Goal: Check status

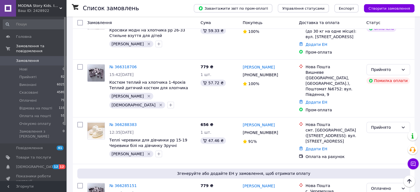
scroll to position [249, 0]
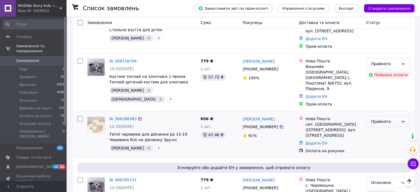
click at [383, 118] on div "Прийнято" at bounding box center [385, 121] width 28 height 6
click at [379, 106] on li "Оплачено" at bounding box center [387, 107] width 43 height 10
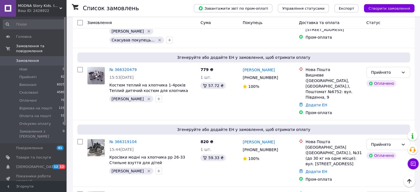
scroll to position [103, 0]
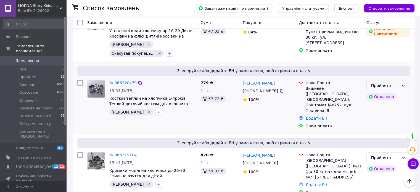
click at [401, 83] on icon at bounding box center [403, 85] width 4 height 4
click at [383, 98] on li "Оплачено" at bounding box center [387, 99] width 43 height 10
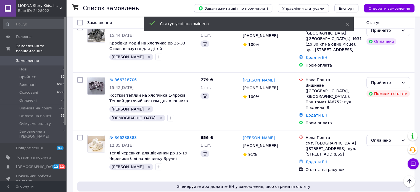
scroll to position [0, 0]
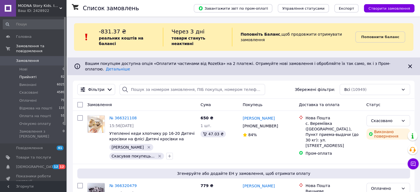
click at [47, 73] on li "Прийняті 82" at bounding box center [34, 77] width 68 height 8
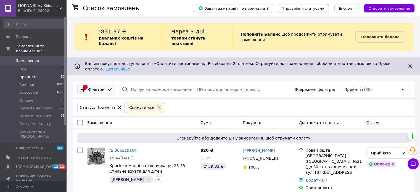
click at [105, 86] on div at bounding box center [109, 89] width 8 height 6
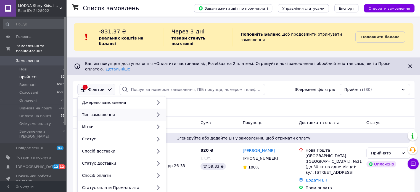
click at [154, 110] on div "Тип замовлення" at bounding box center [122, 114] width 88 height 12
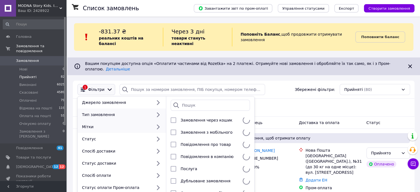
click at [159, 123] on icon at bounding box center [157, 126] width 7 height 7
click at [150, 124] on div "Мітки" at bounding box center [116, 127] width 72 height 6
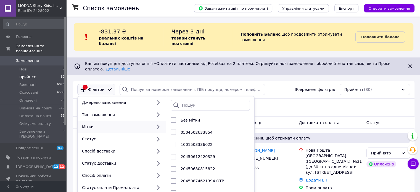
click at [153, 124] on div at bounding box center [158, 127] width 12 height 6
click at [204, 100] on input "search" at bounding box center [209, 105] width 79 height 11
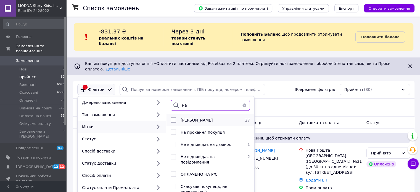
type input "на"
click at [169, 117] on div at bounding box center [173, 120] width 10 height 6
checkbox input "true"
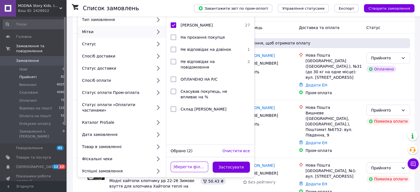
scroll to position [98, 0]
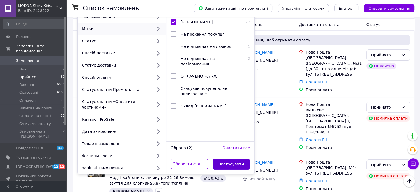
click at [234, 158] on button "Застосувати" at bounding box center [231, 163] width 38 height 11
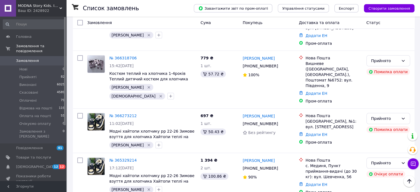
scroll to position [143, 0]
